Goal: Find specific page/section: Find specific page/section

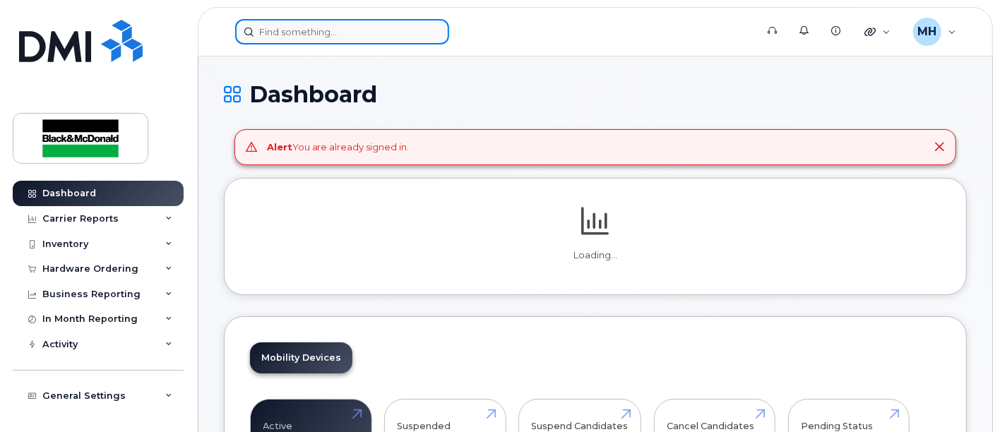
click at [273, 31] on input at bounding box center [342, 31] width 214 height 25
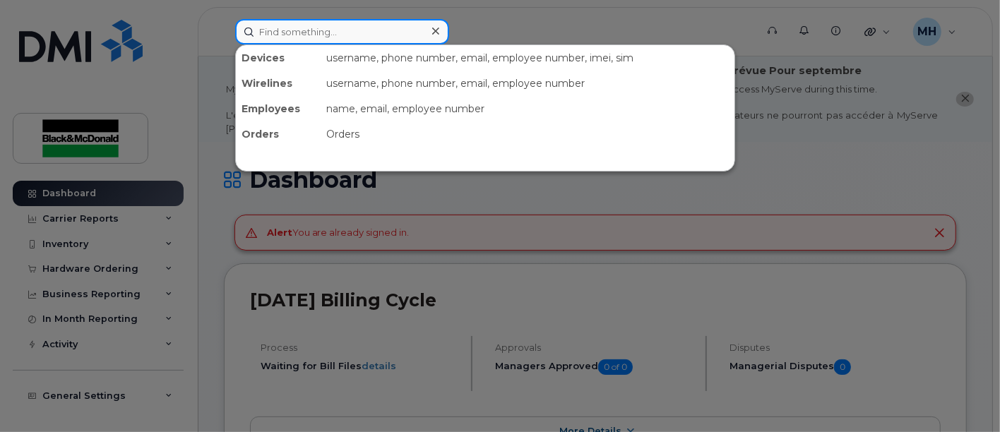
paste input "[PHONE_NUMBER]"
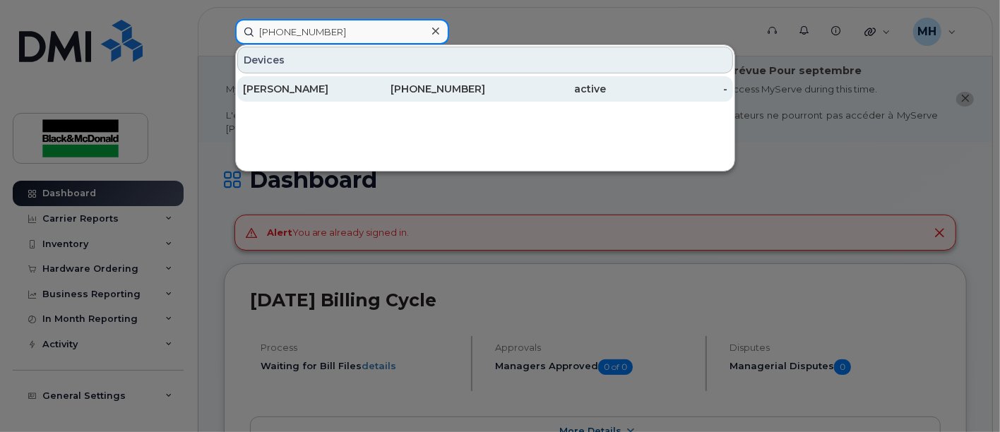
type input "[PHONE_NUMBER]"
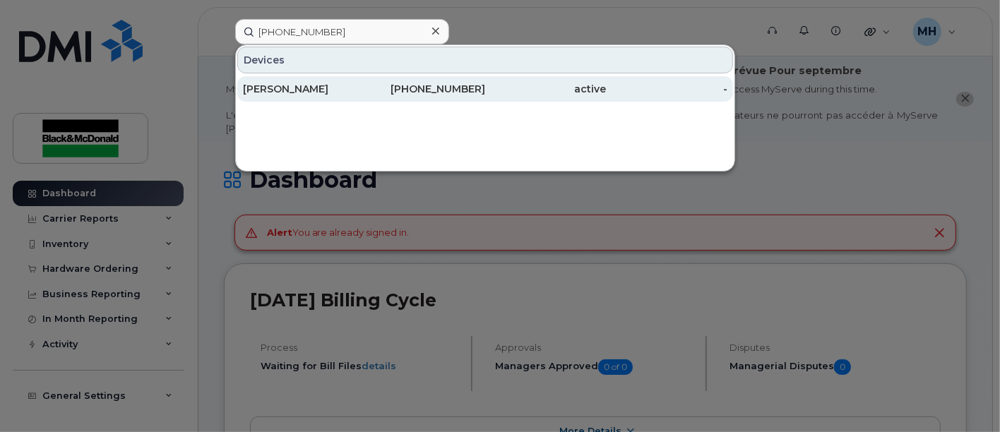
click at [364, 79] on div "[PERSON_NAME]" at bounding box center [424, 88] width 121 height 25
